Goal: Information Seeking & Learning: Learn about a topic

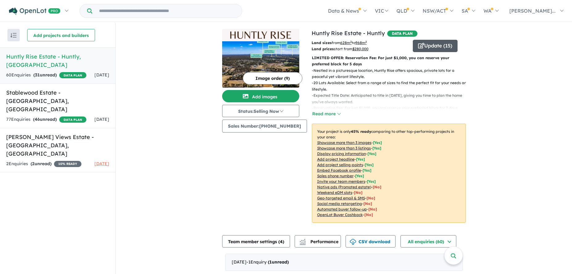
click at [418, 46] on icon "button" at bounding box center [421, 46] width 6 height 6
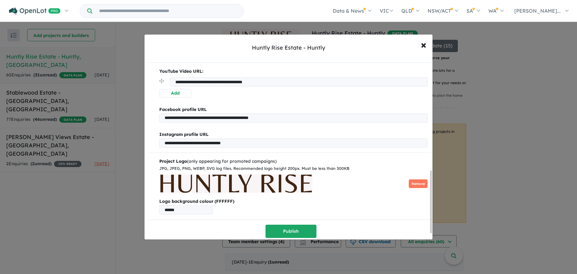
scroll to position [339, 0]
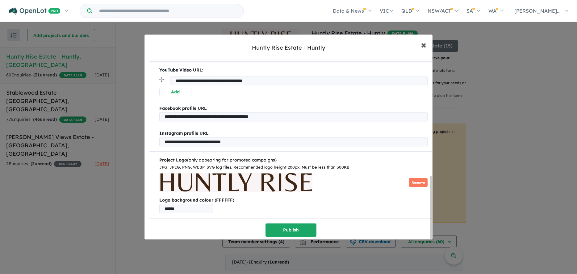
click at [426, 46] on button "× Close" at bounding box center [423, 44] width 18 height 17
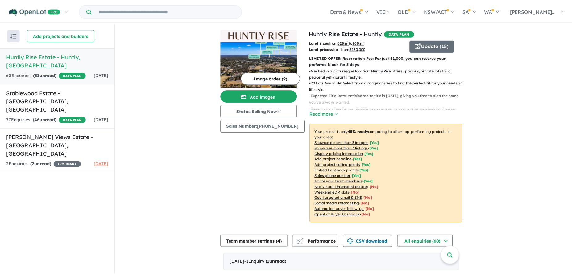
scroll to position [0, 0]
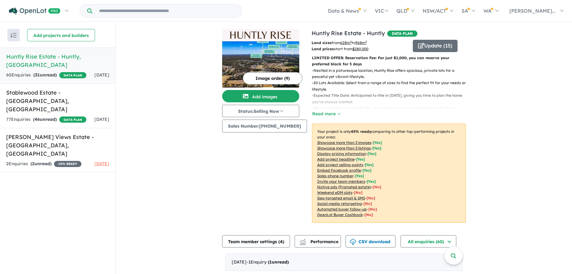
click at [49, 60] on h5 "Huntly Rise Estate - [GEOGRAPHIC_DATA] , [GEOGRAPHIC_DATA]" at bounding box center [57, 60] width 103 height 17
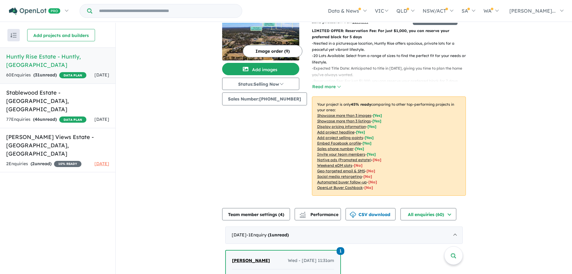
scroll to position [32, 0]
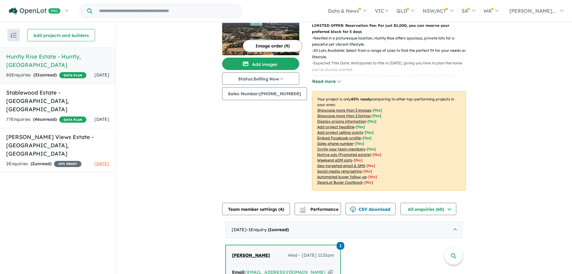
click at [326, 80] on button "Read more" at bounding box center [326, 81] width 29 height 7
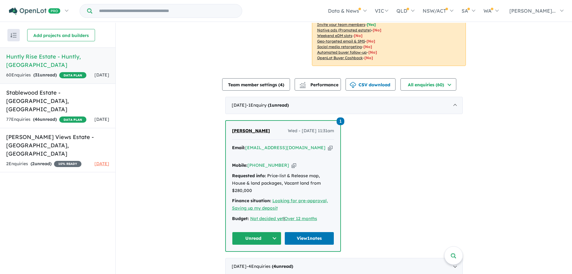
scroll to position [0, 0]
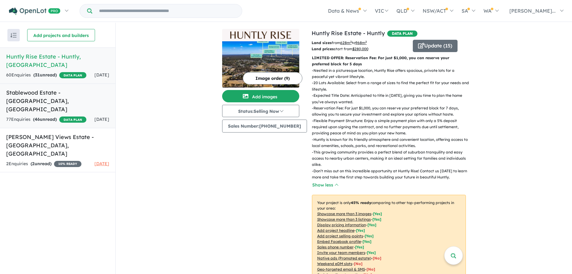
click at [69, 96] on link "Stablewood Estate - [GEOGRAPHIC_DATA] , [GEOGRAPHIC_DATA] 77 Enquir ies ( 46 un…" at bounding box center [57, 106] width 115 height 45
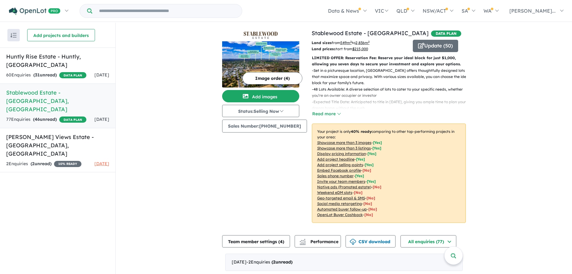
click at [338, 62] on p "LIMITED OFFER: Reservation Fee: Reserve your ideal block for just $1,000, allow…" at bounding box center [389, 61] width 154 height 13
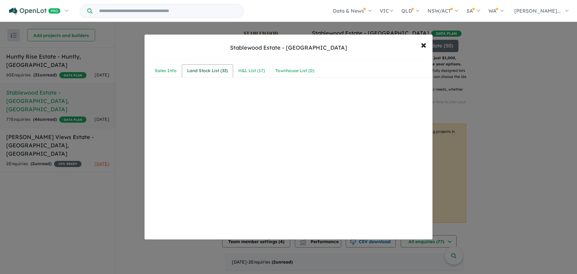
click at [202, 74] on div "Land Stock List ( 33 )" at bounding box center [207, 70] width 41 height 7
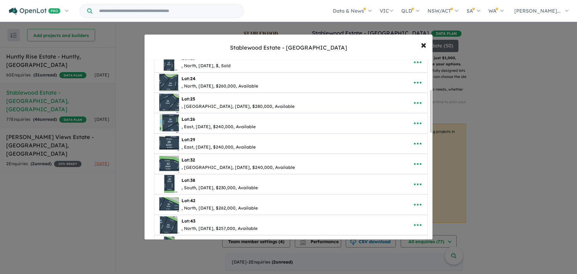
scroll to position [126, 0]
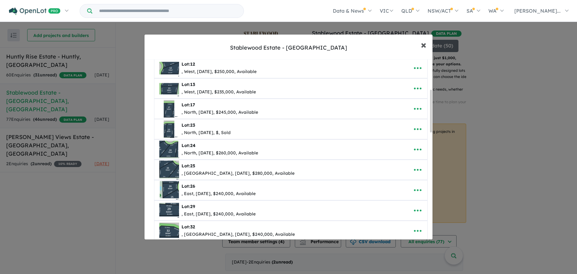
click at [425, 46] on span "×" at bounding box center [424, 44] width 6 height 13
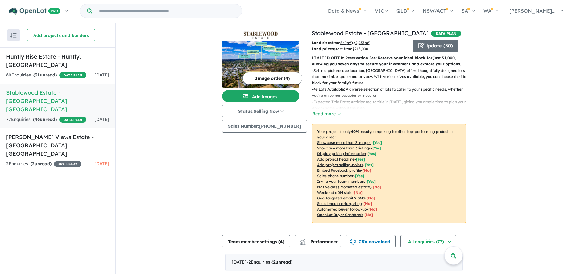
click at [339, 82] on p "- Set in a picturesque location, [GEOGRAPHIC_DATA] offers thoughtfully designed…" at bounding box center [391, 77] width 159 height 19
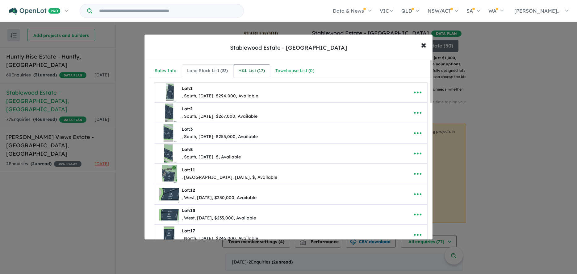
click at [237, 73] on link "H&L List ( 17 )" at bounding box center [251, 70] width 37 height 13
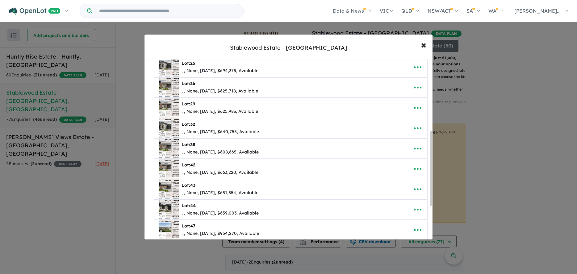
scroll to position [214, 0]
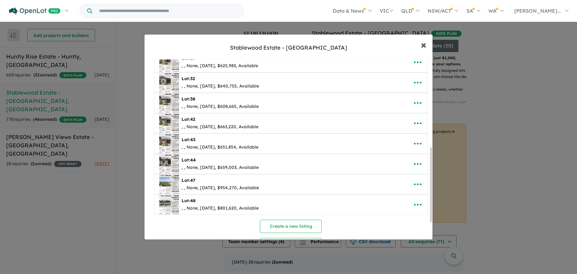
click at [422, 44] on span "×" at bounding box center [424, 44] width 6 height 13
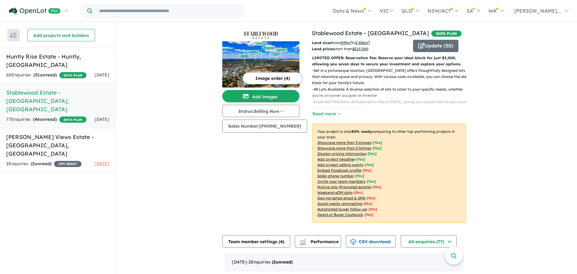
scroll to position [0, 0]
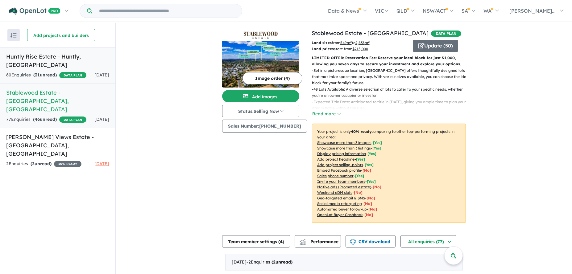
click at [74, 72] on div "60 Enquir ies ( 31 unread) DATA PLAN" at bounding box center [46, 75] width 80 height 7
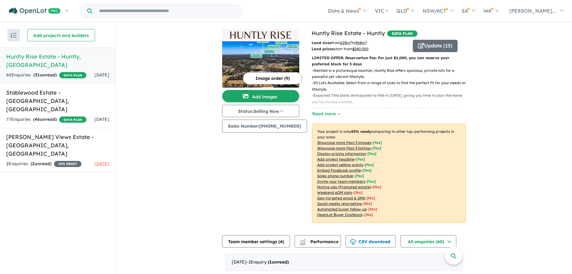
click at [339, 78] on p "- Nestled in a picturesque location, Huntly Rise offers spacious, private lots …" at bounding box center [391, 74] width 159 height 13
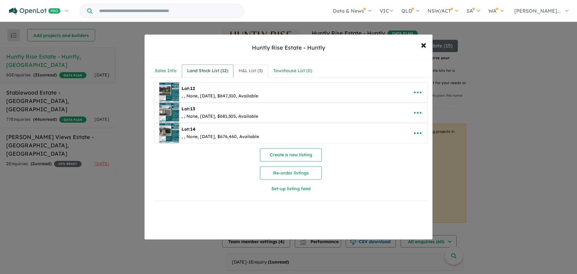
click at [211, 70] on div "Land Stock List ( 12 )" at bounding box center [207, 70] width 41 height 7
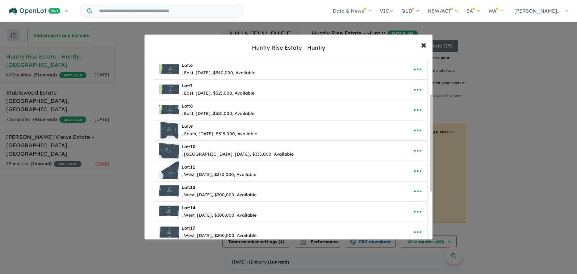
scroll to position [115, 0]
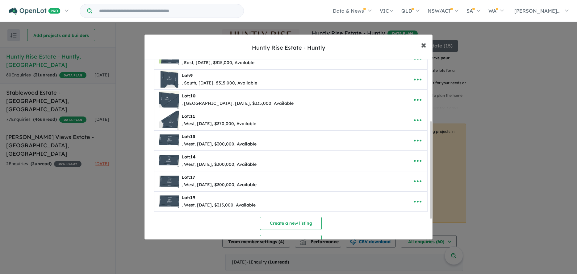
click at [423, 45] on span "×" at bounding box center [424, 44] width 6 height 13
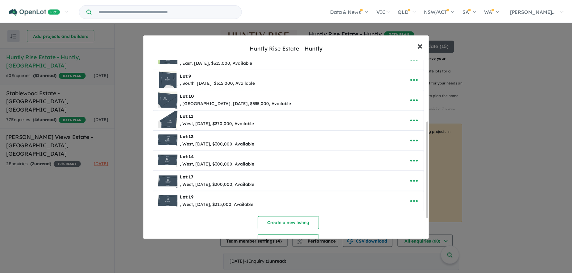
scroll to position [0, 0]
